Goal: Task Accomplishment & Management: Manage account settings

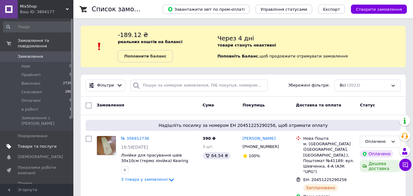
click at [41, 144] on span "Товари та послуги" at bounding box center [37, 147] width 39 height 6
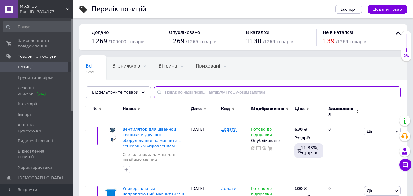
click at [180, 92] on input "text" at bounding box center [277, 92] width 247 height 12
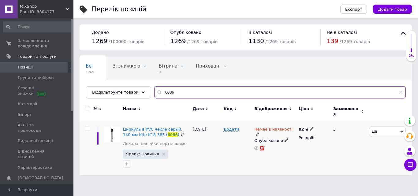
type input "6086"
click at [259, 132] on icon at bounding box center [258, 134] width 4 height 4
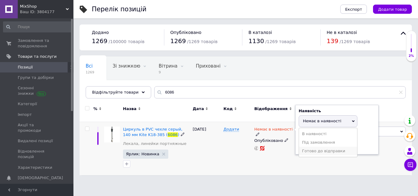
click at [326, 148] on li "Готово до відправки" at bounding box center [328, 151] width 58 height 9
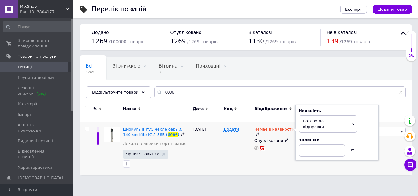
click at [208, 166] on div "[DATE]" at bounding box center [206, 148] width 31 height 53
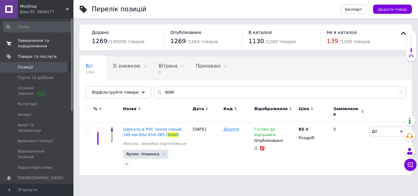
click at [28, 46] on span "Замовлення та повідомлення" at bounding box center [37, 43] width 39 height 11
